Goal: Transaction & Acquisition: Purchase product/service

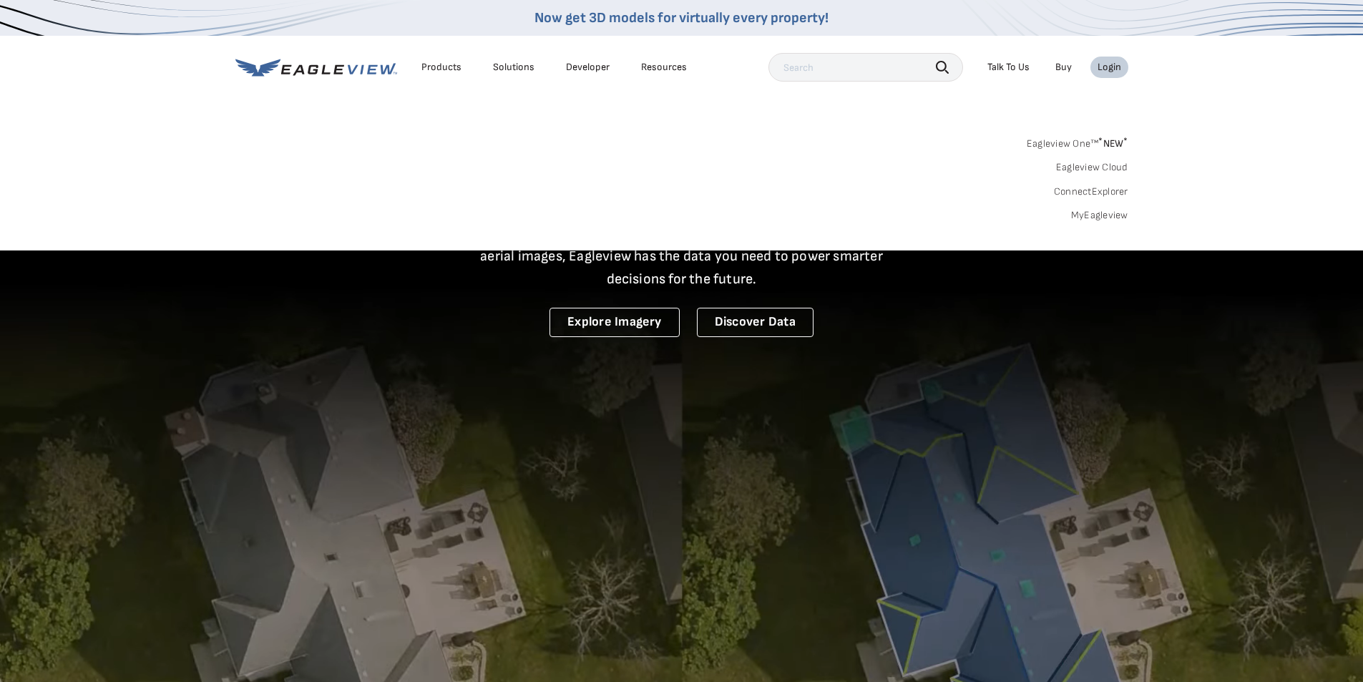
click at [1089, 217] on link "MyEagleview" at bounding box center [1099, 215] width 57 height 13
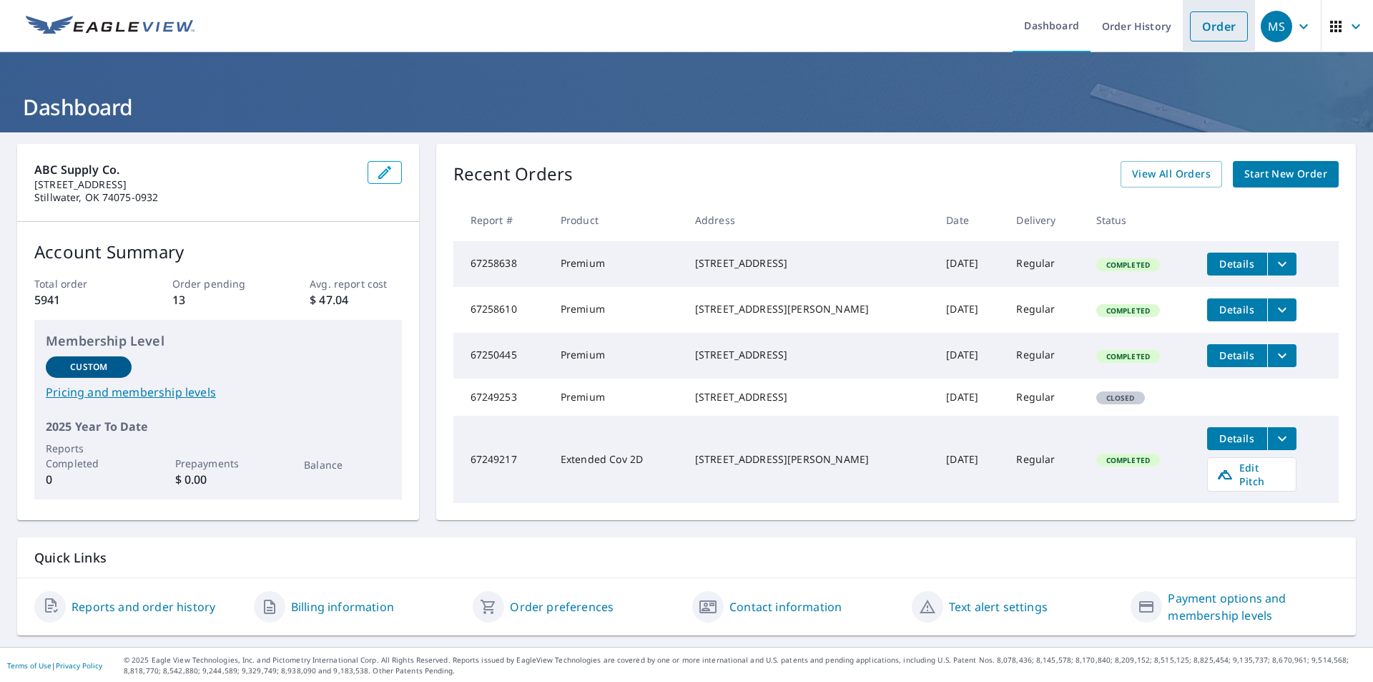
click at [1207, 32] on link "Order" at bounding box center [1219, 26] width 58 height 30
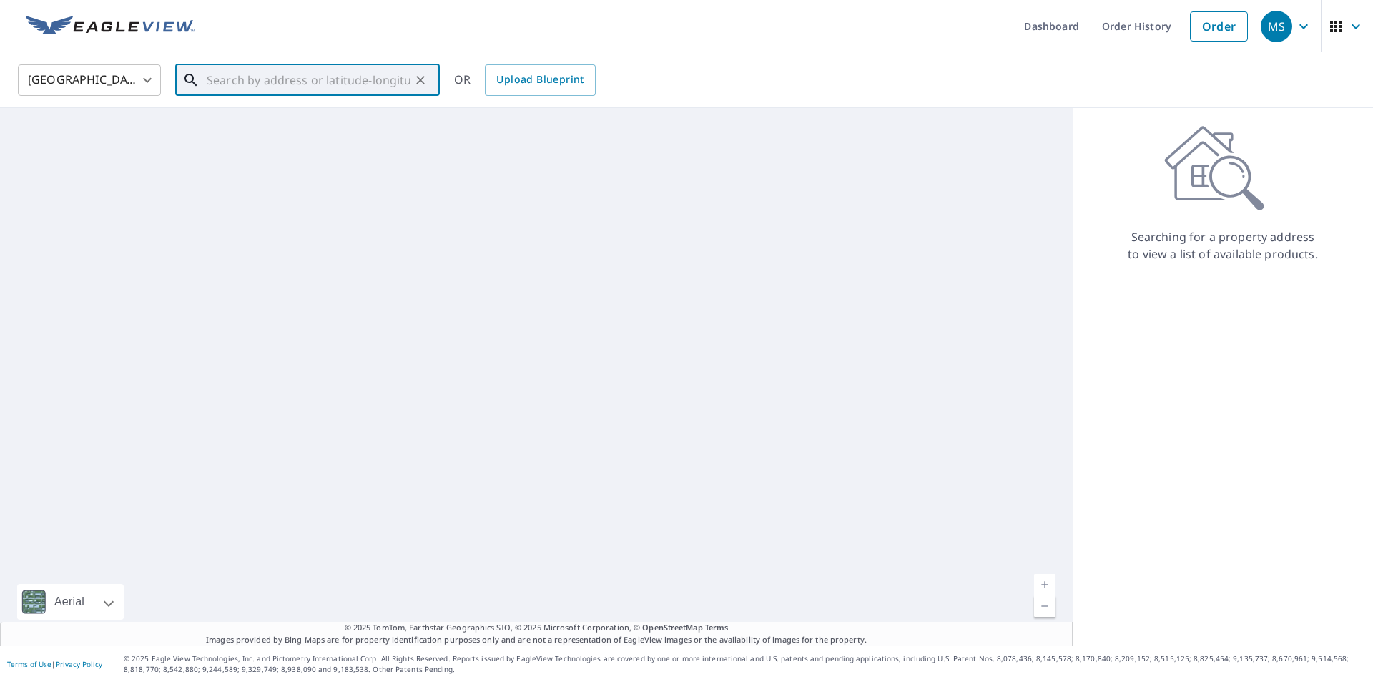
click at [330, 72] on input "text" at bounding box center [309, 80] width 204 height 40
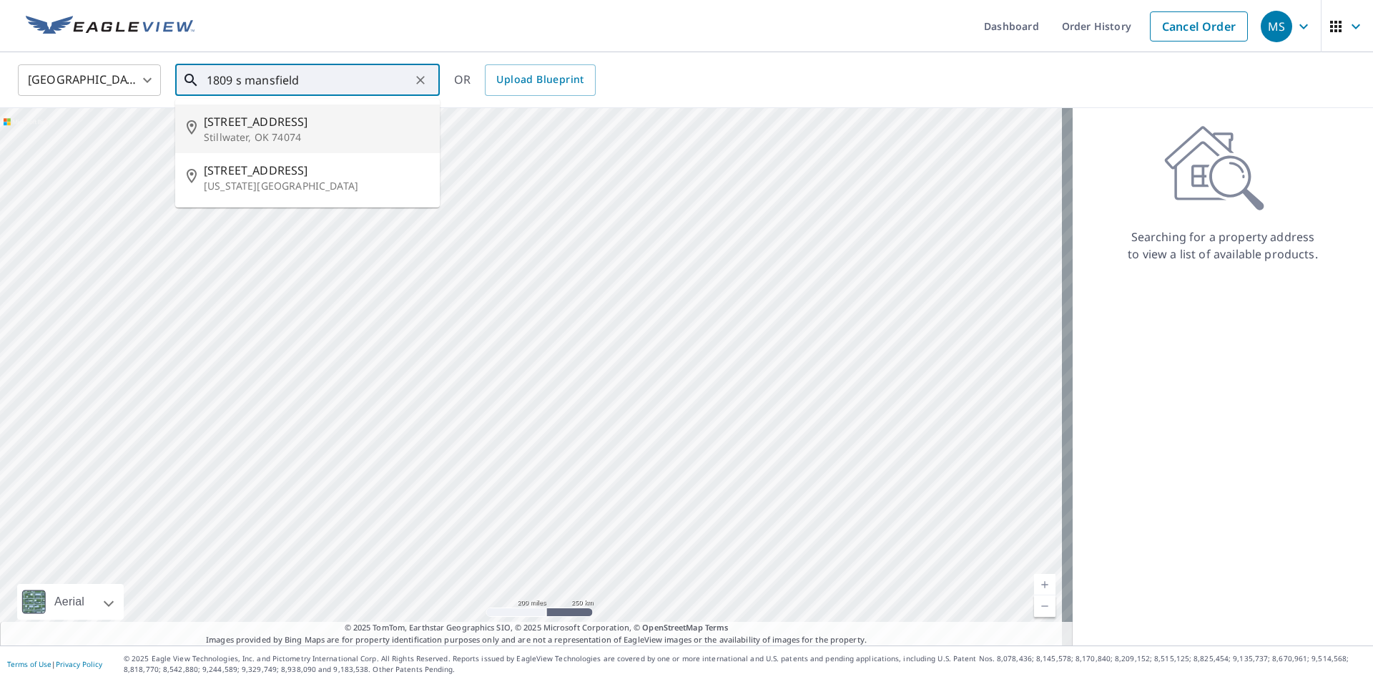
click at [313, 119] on span "1809 S Mansfield Dr" at bounding box center [316, 121] width 225 height 17
type input "1809 S Mansfield Dr Stillwater, OK 74074"
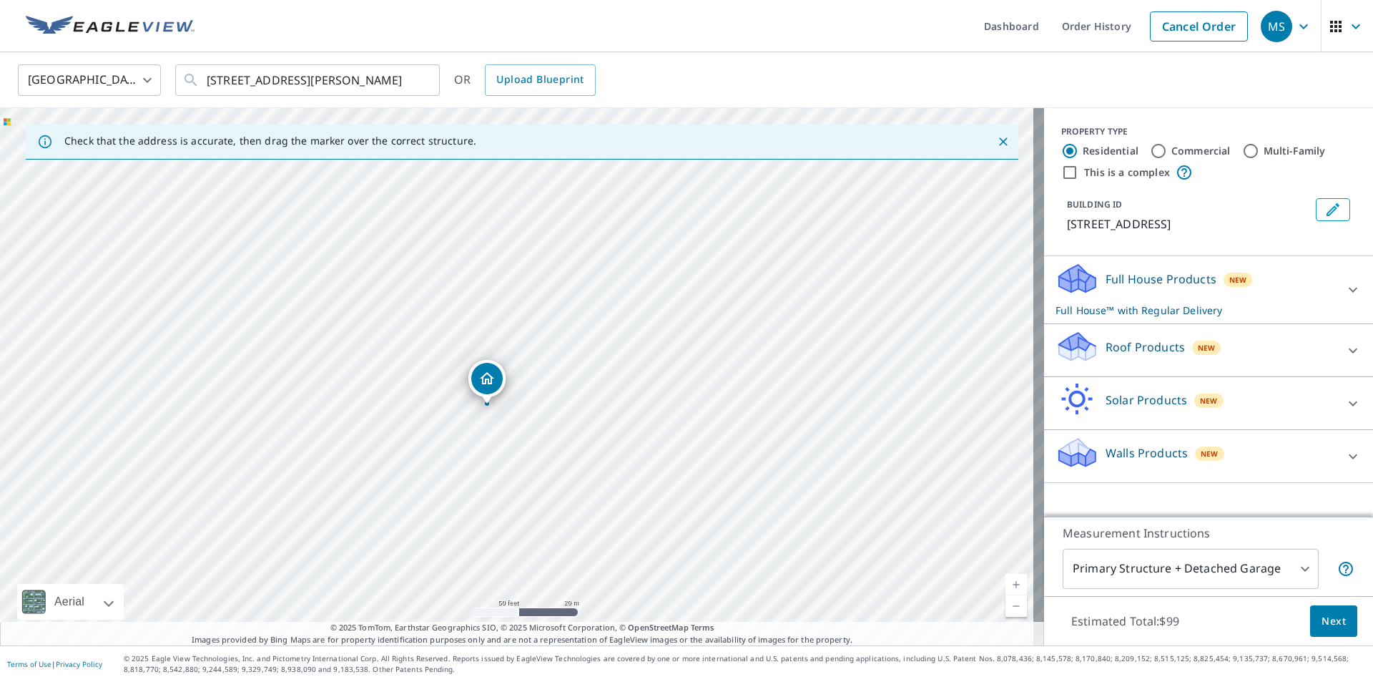
drag, startPoint x: 484, startPoint y: 378, endPoint x: 492, endPoint y: 381, distance: 8.4
click at [1118, 340] on p "Roof Products" at bounding box center [1145, 346] width 79 height 17
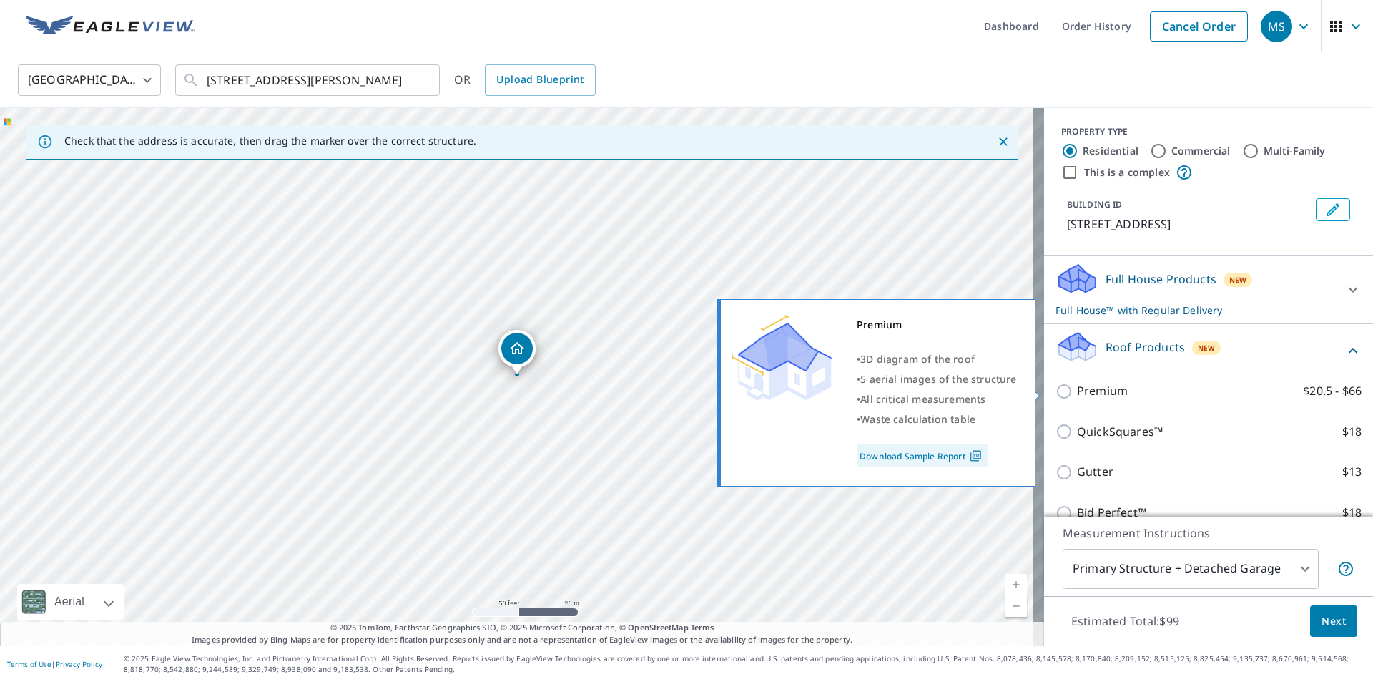
click at [1086, 396] on p "Premium" at bounding box center [1102, 391] width 51 height 18
click at [1077, 396] on input "Premium $20.5 - $66" at bounding box center [1066, 391] width 21 height 17
checkbox input "true"
checkbox input "false"
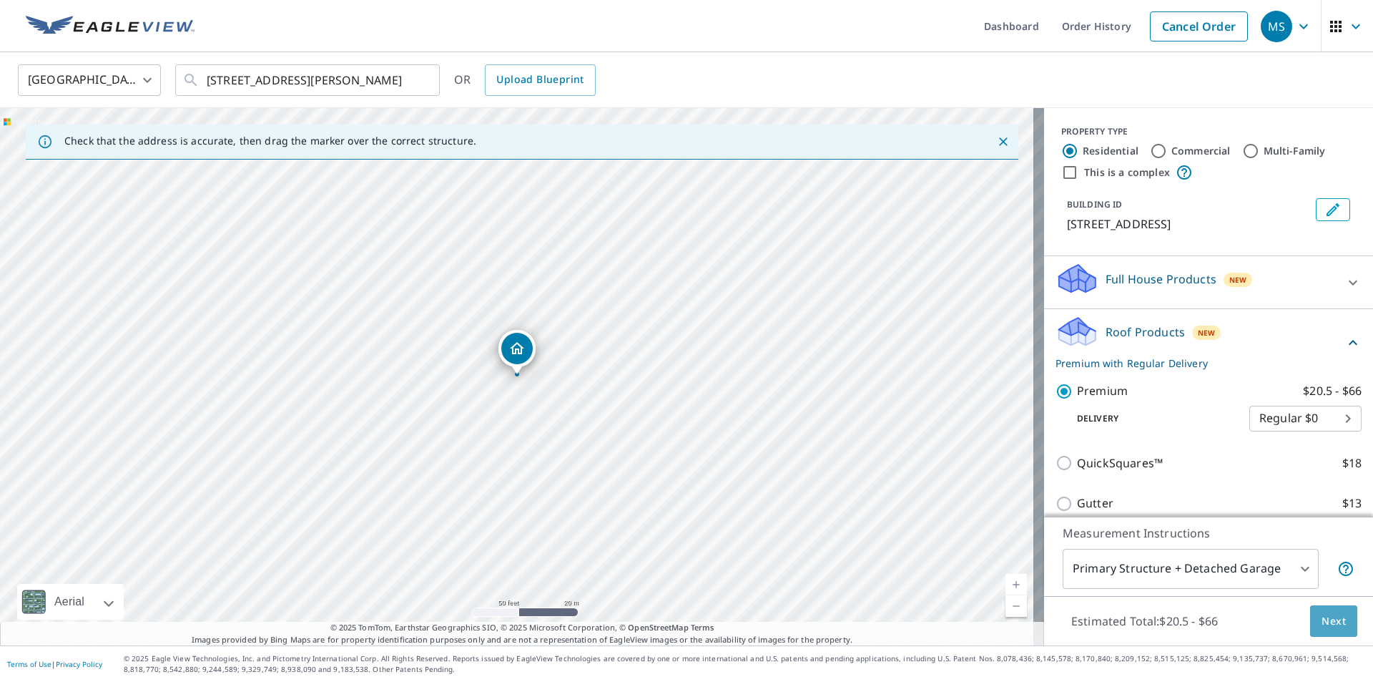
click at [1328, 618] on span "Next" at bounding box center [1334, 621] width 24 height 18
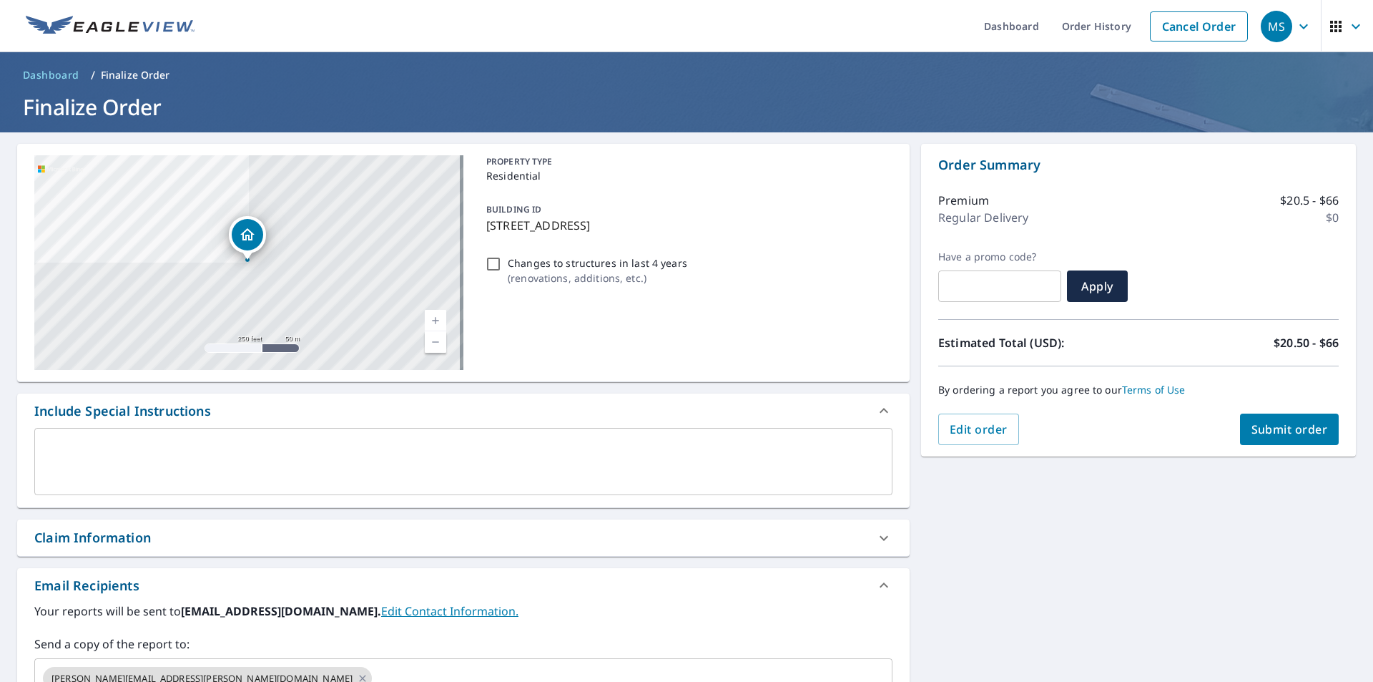
click at [155, 541] on div "Claim Information" at bounding box center [450, 537] width 833 height 19
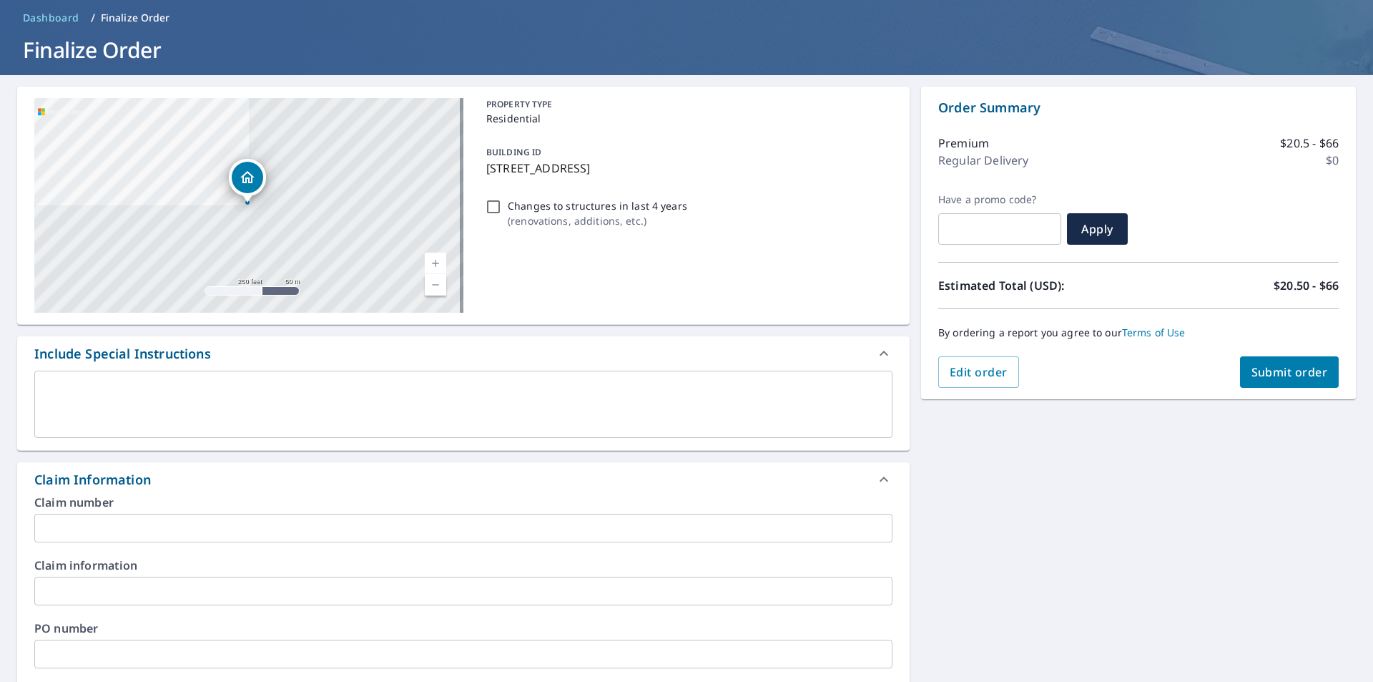
scroll to position [143, 0]
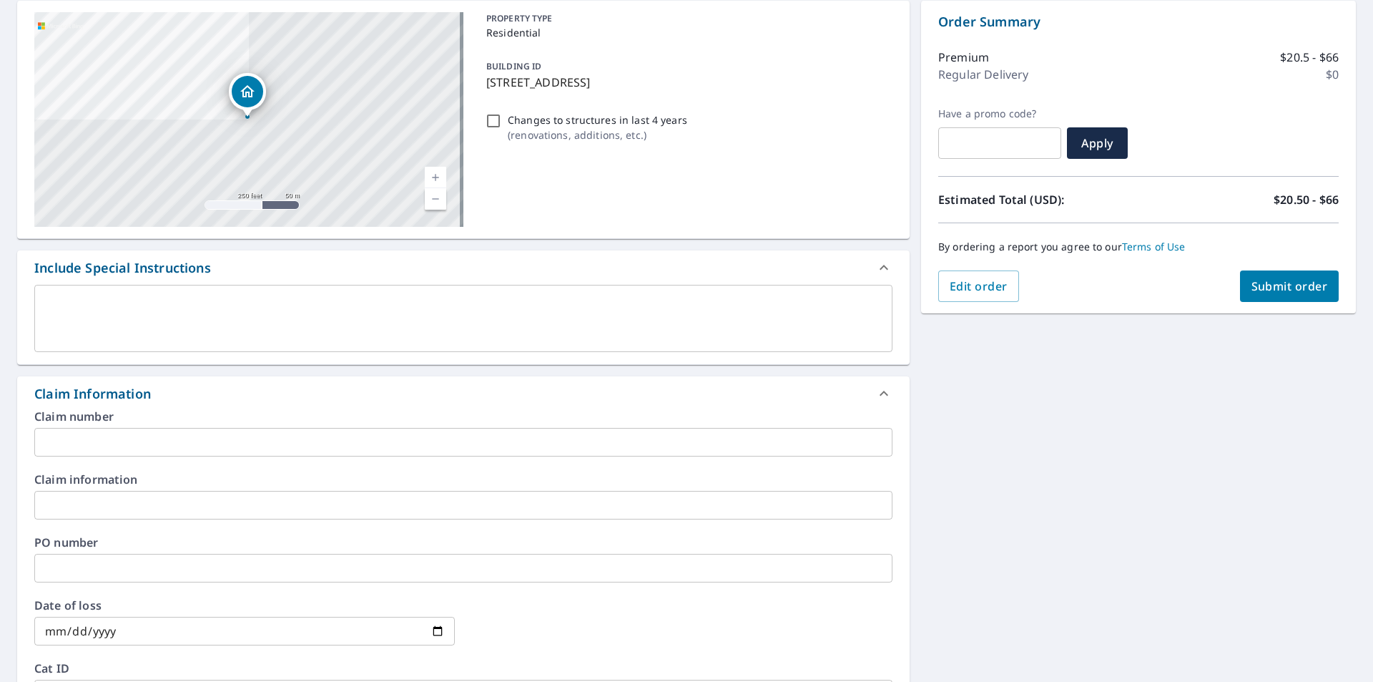
click at [113, 431] on input "text" at bounding box center [463, 442] width 858 height 29
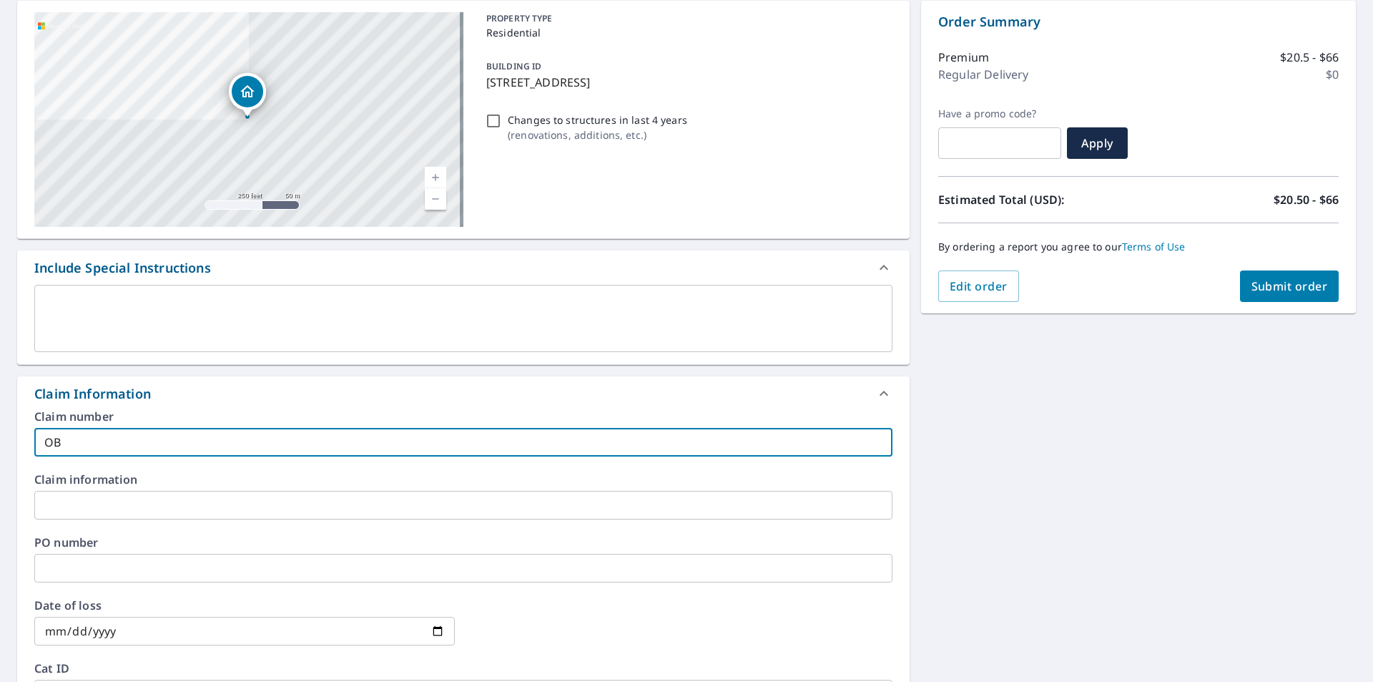
type input "OB"
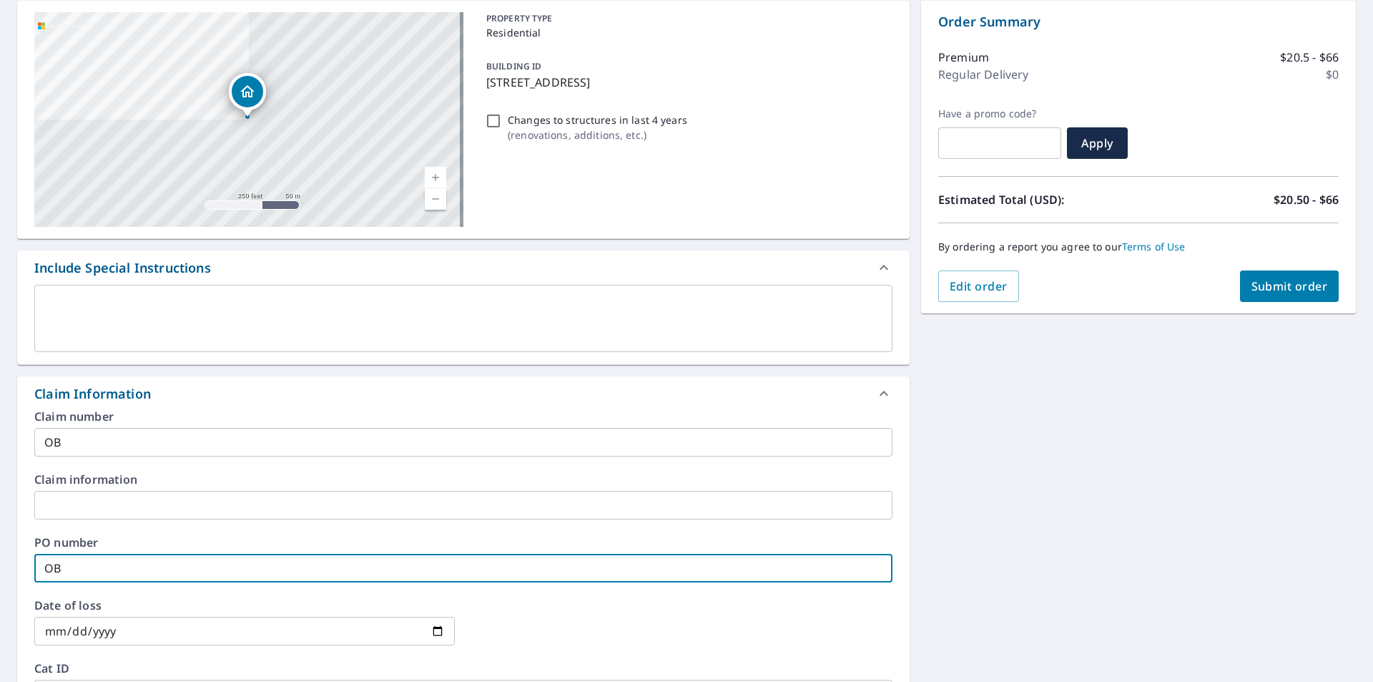
type input "OB"
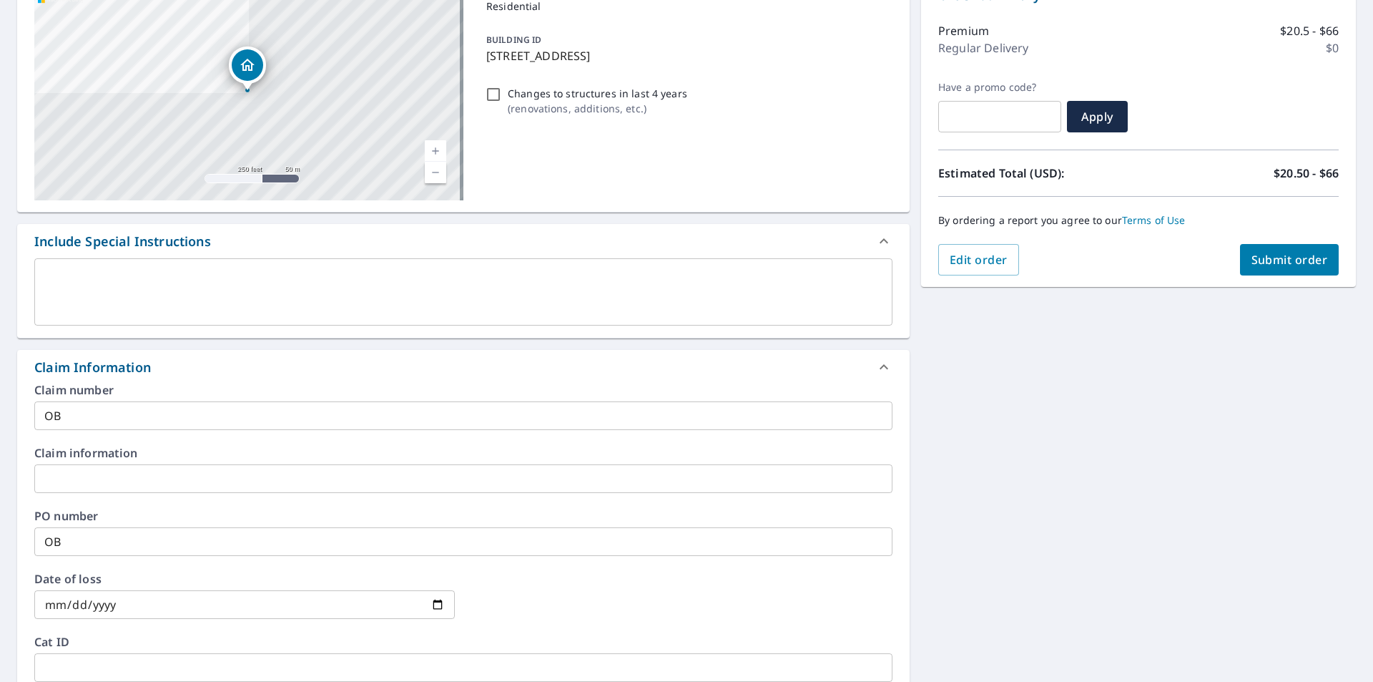
scroll to position [536, 0]
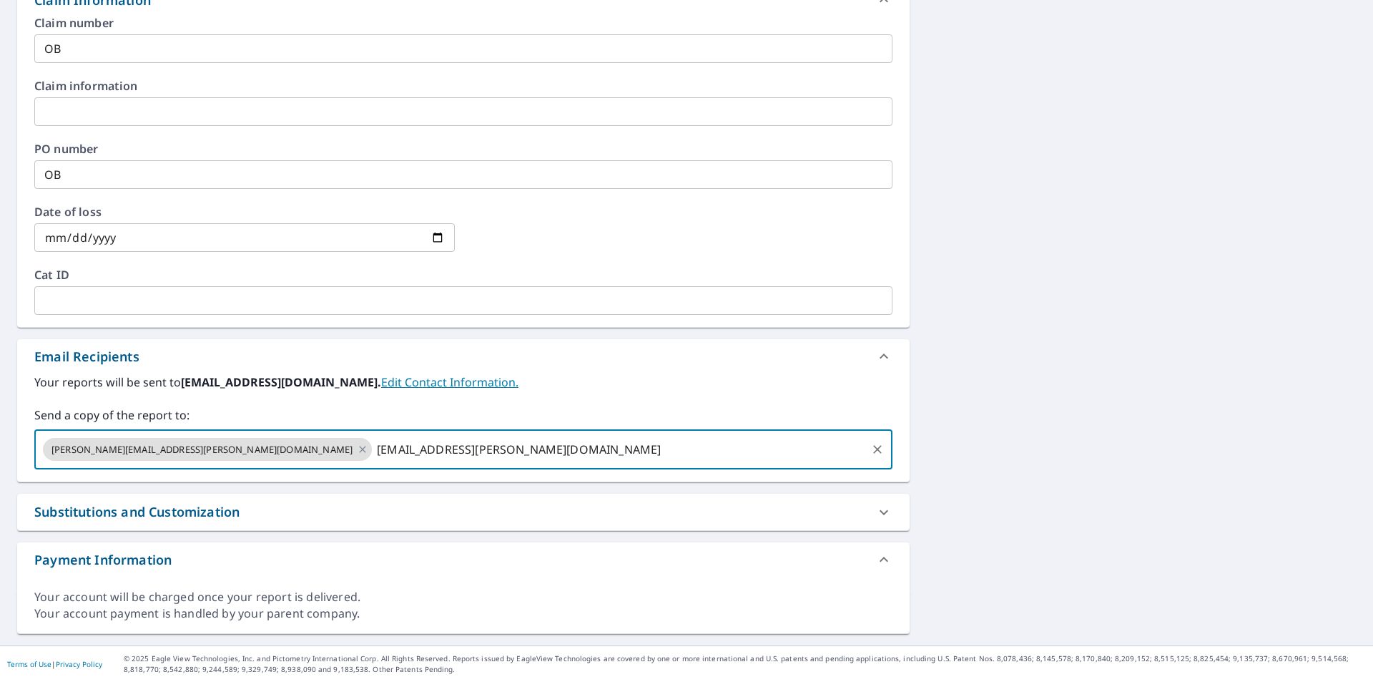
type input "chayse.pittman@abcsupply.com"
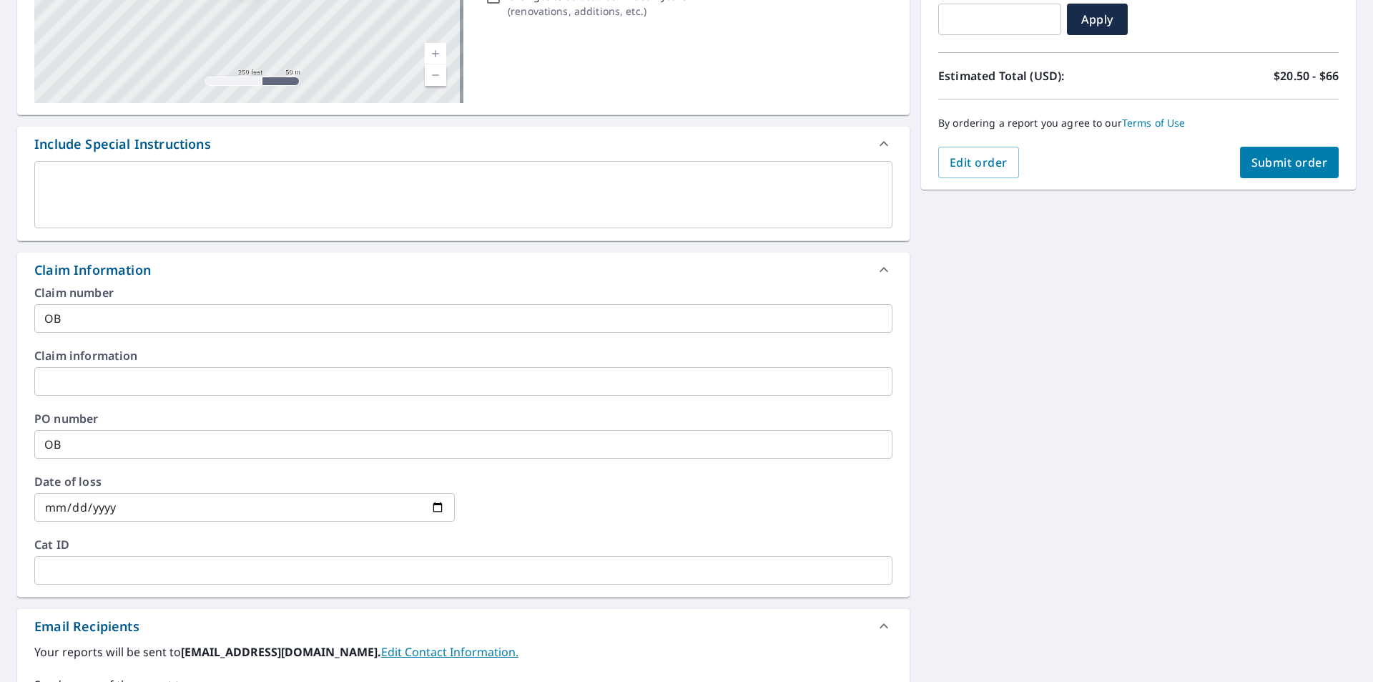
scroll to position [107, 0]
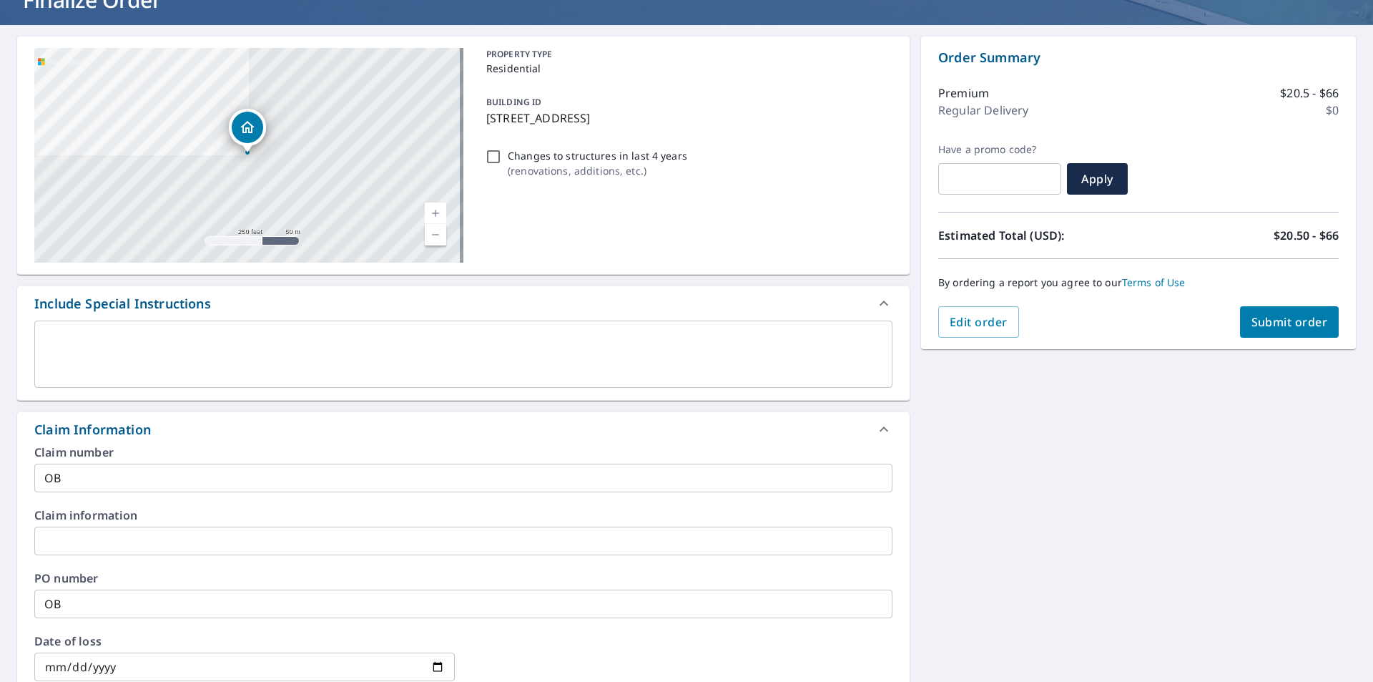
click at [1252, 333] on button "Submit order" at bounding box center [1289, 321] width 99 height 31
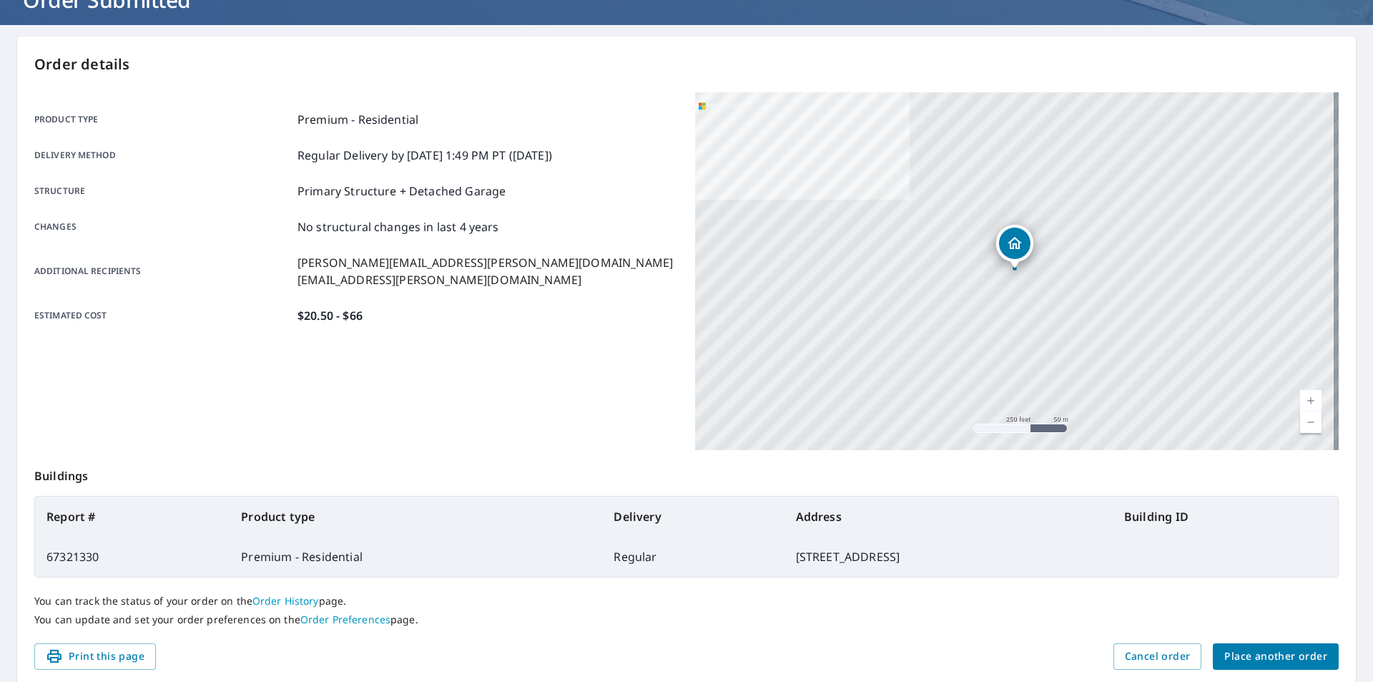
click at [1277, 651] on span "Place another order" at bounding box center [1275, 656] width 103 height 18
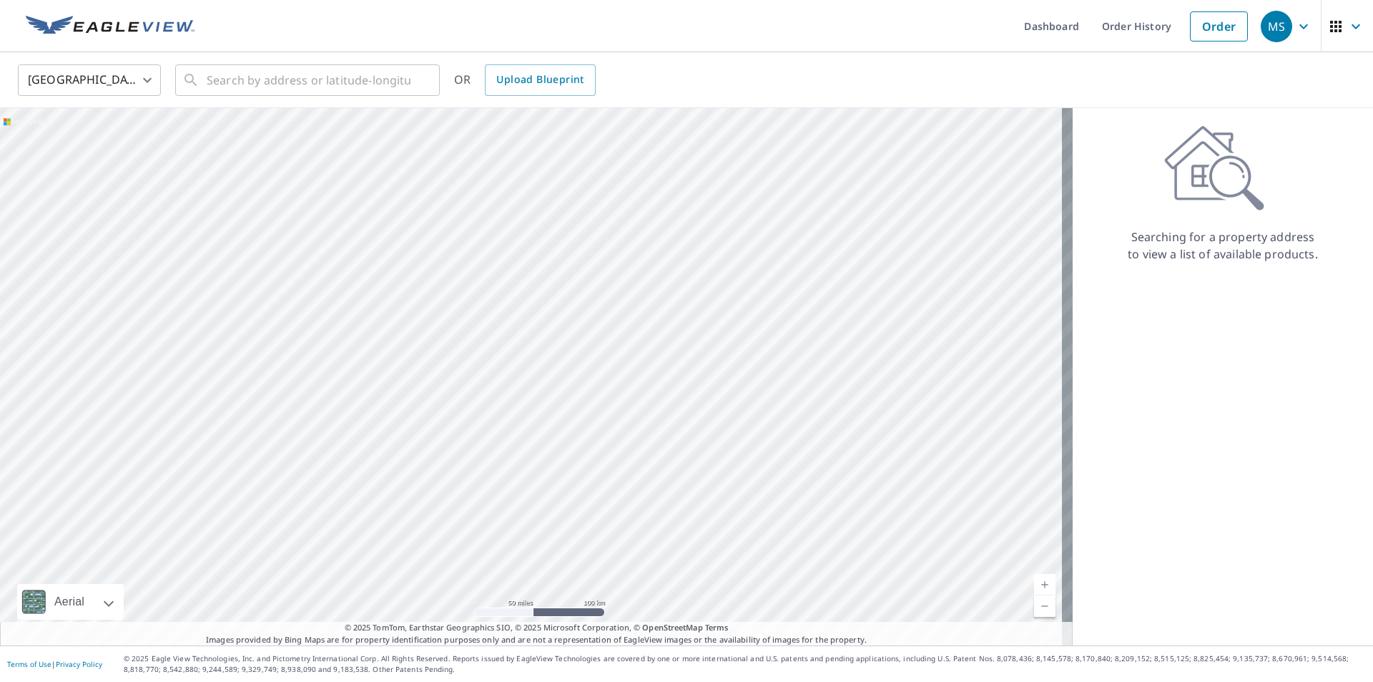
drag, startPoint x: 548, startPoint y: 368, endPoint x: 626, endPoint y: 318, distance: 92.7
click at [626, 318] on div at bounding box center [536, 376] width 1073 height 537
drag, startPoint x: 580, startPoint y: 348, endPoint x: 619, endPoint y: 333, distance: 41.4
click at [619, 333] on div at bounding box center [536, 376] width 1073 height 537
